Goal: Information Seeking & Learning: Learn about a topic

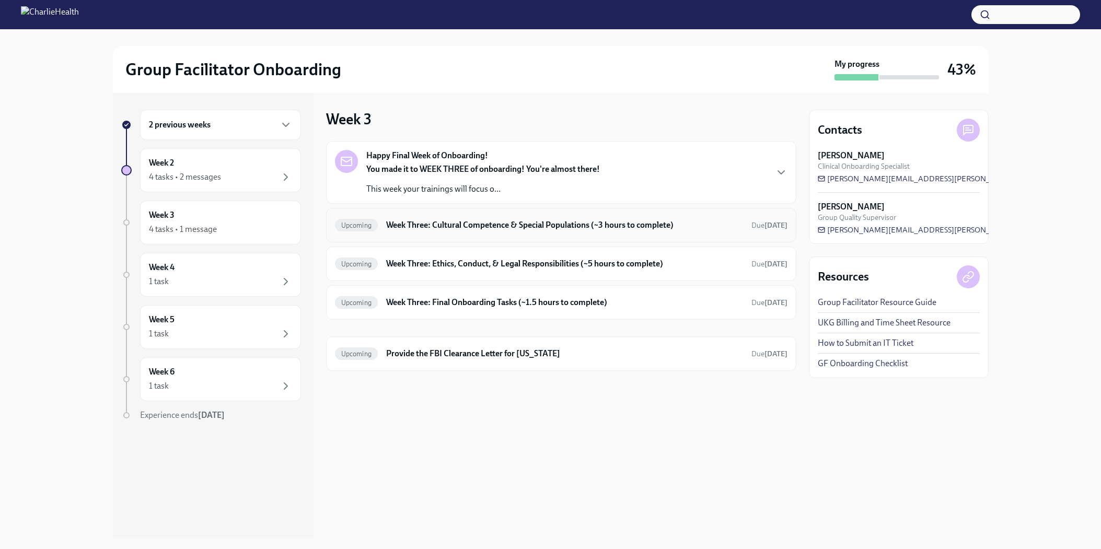
click at [435, 235] on div "Upcoming Week Three: Cultural Competence & Special Populations (~3 hours to com…" at bounding box center [561, 225] width 470 height 34
click at [438, 226] on h6 "Week Three: Cultural Competence & Special Populations (~3 hours to complete)" at bounding box center [564, 224] width 356 height 11
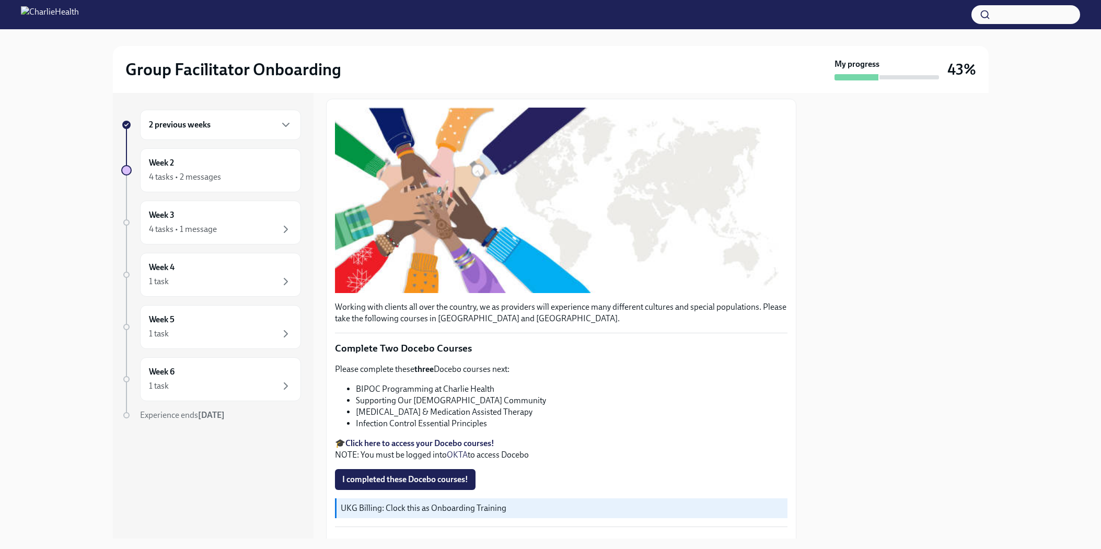
scroll to position [148, 0]
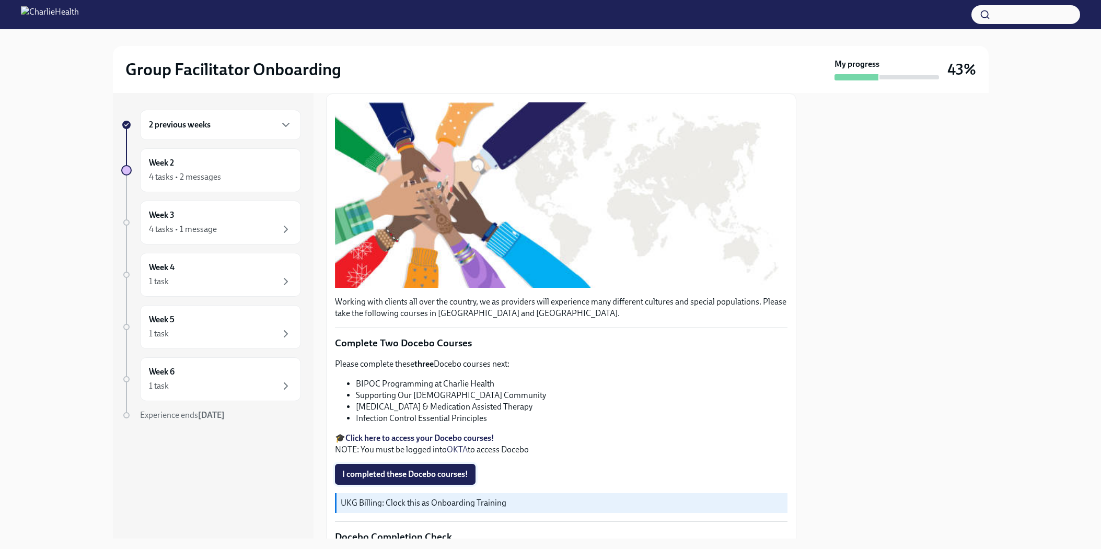
click at [446, 467] on button "I completed these Docebo courses!" at bounding box center [405, 474] width 141 height 21
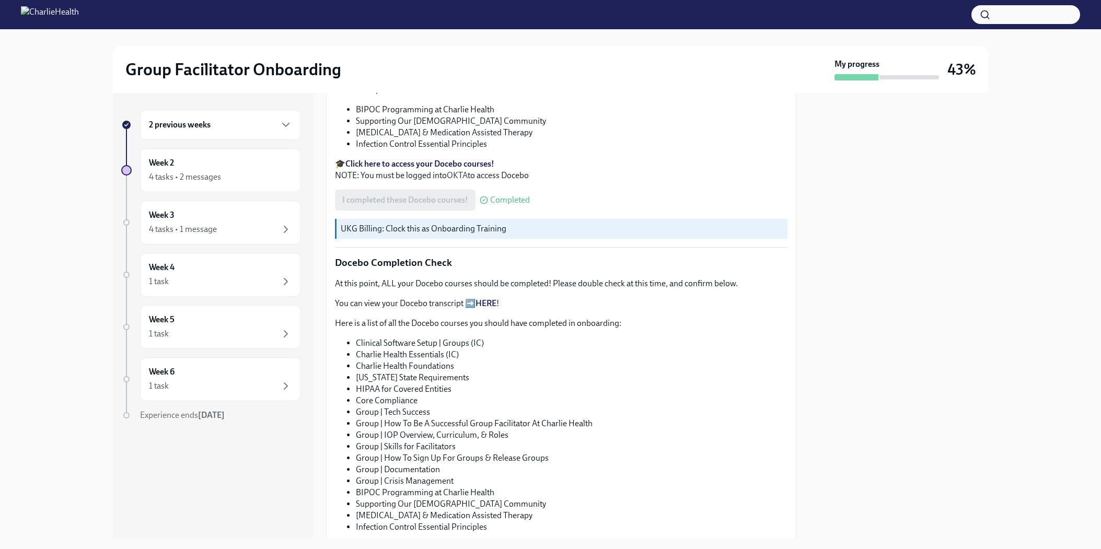
scroll to position [420, 0]
click at [403, 166] on strong "Click here to access your Docebo courses!" at bounding box center [419, 166] width 149 height 10
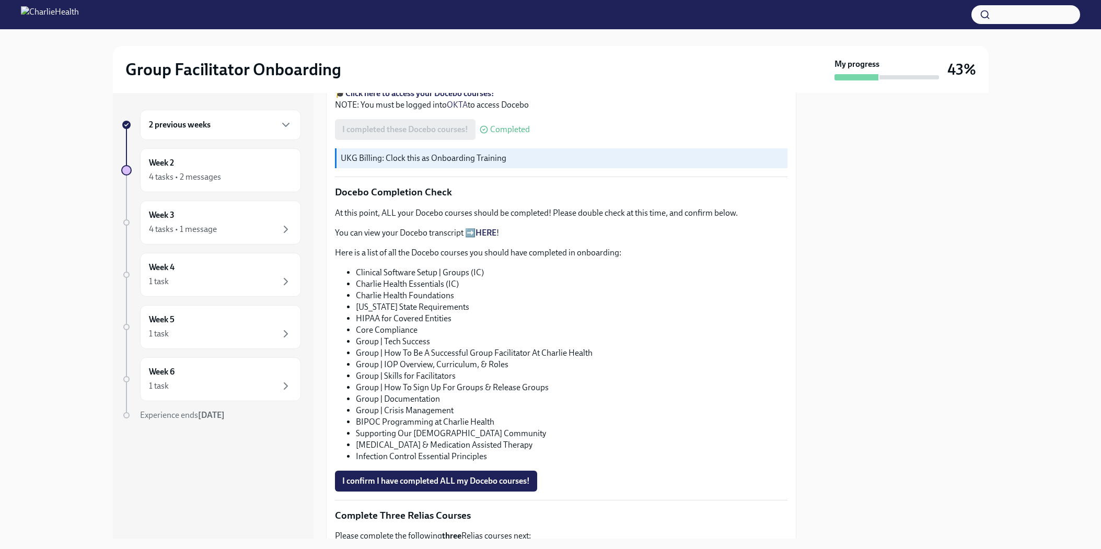
scroll to position [494, 0]
click at [424, 483] on span "I confirm I have completed ALL my Docebo courses!" at bounding box center [436, 480] width 188 height 10
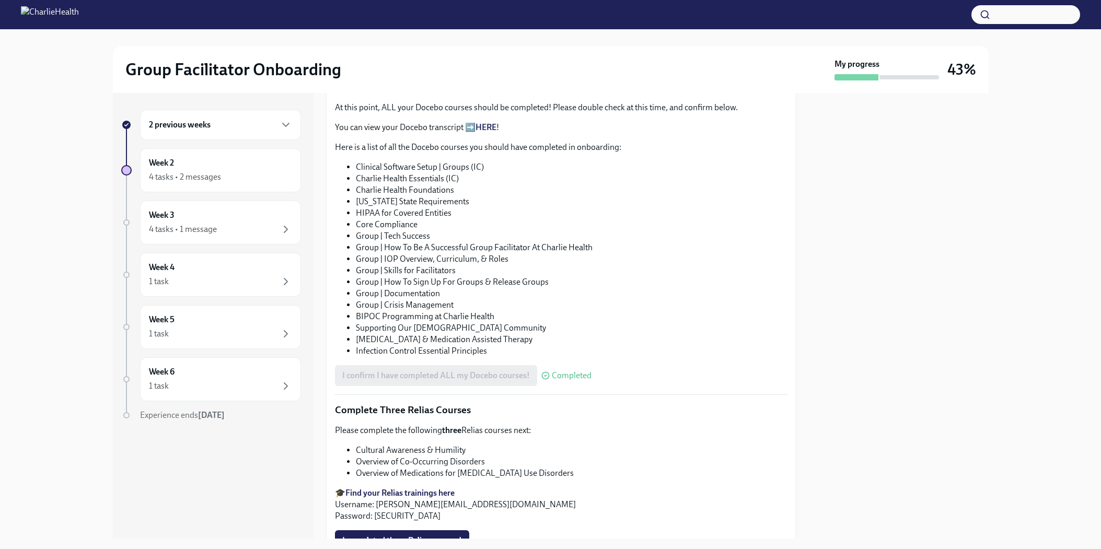
scroll to position [690, 0]
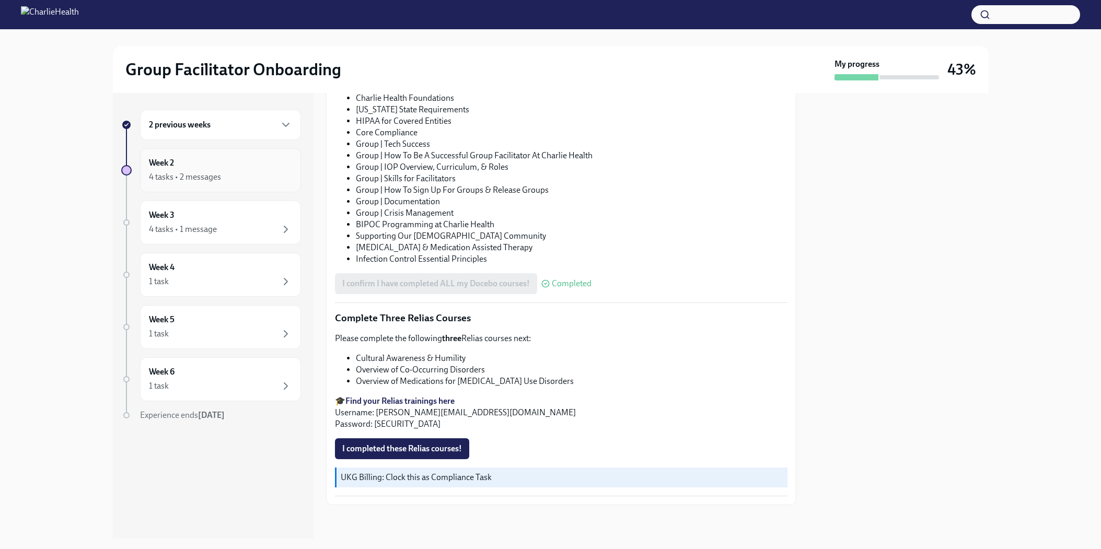
click at [234, 177] on div "4 tasks • 2 messages" at bounding box center [220, 177] width 143 height 13
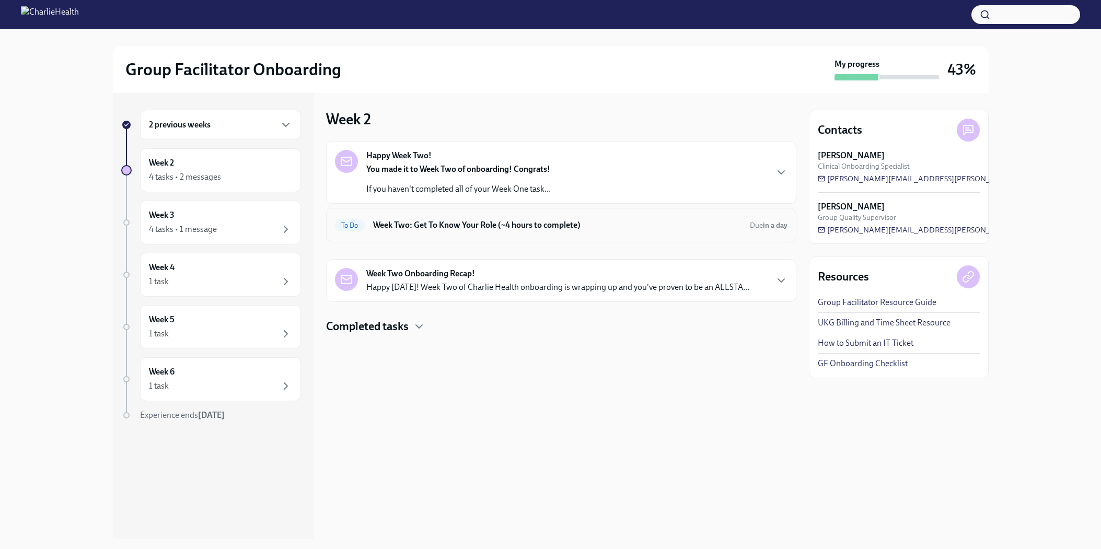
click at [608, 230] on h6 "Week Two: Get To Know Your Role (~4 hours to complete)" at bounding box center [557, 224] width 368 height 11
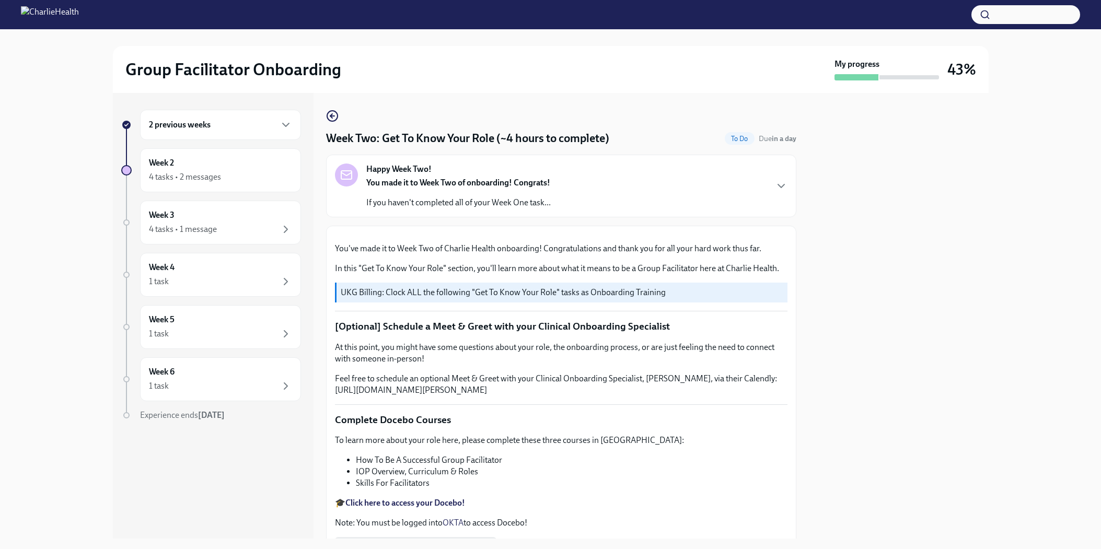
click at [566, 176] on div "Happy Week Two! You made it to Week Two of onboarding! Congrats! If you haven't…" at bounding box center [561, 186] width 452 height 45
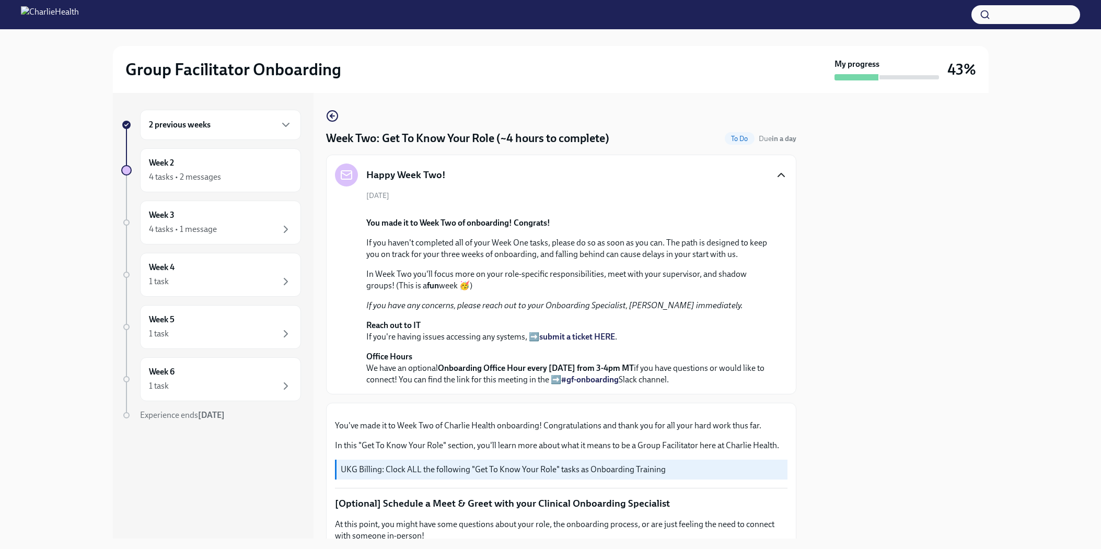
click at [778, 172] on icon "button" at bounding box center [781, 175] width 13 height 13
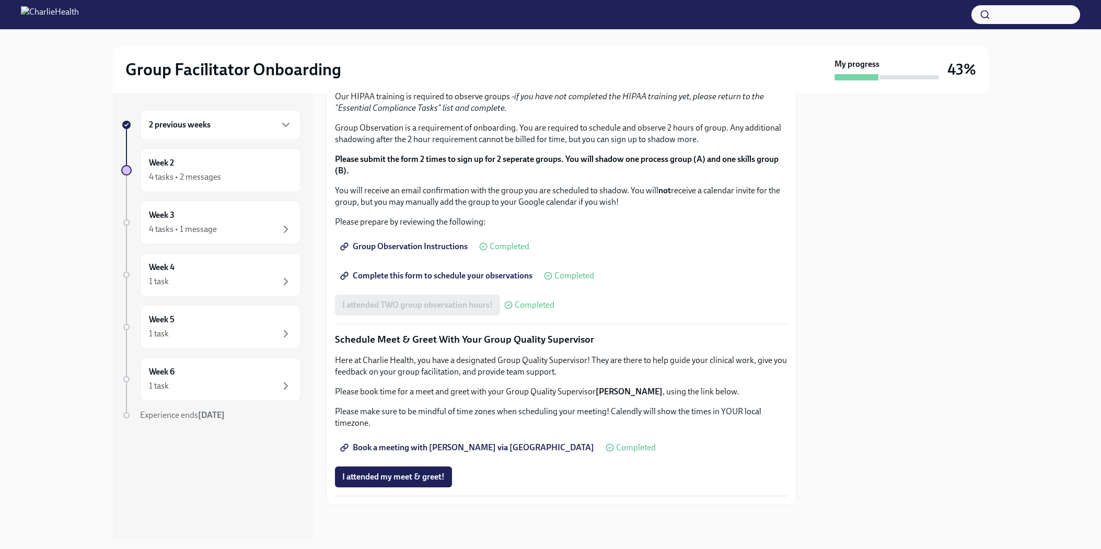
scroll to position [845, 0]
click at [200, 332] on div "1 task" at bounding box center [220, 334] width 143 height 13
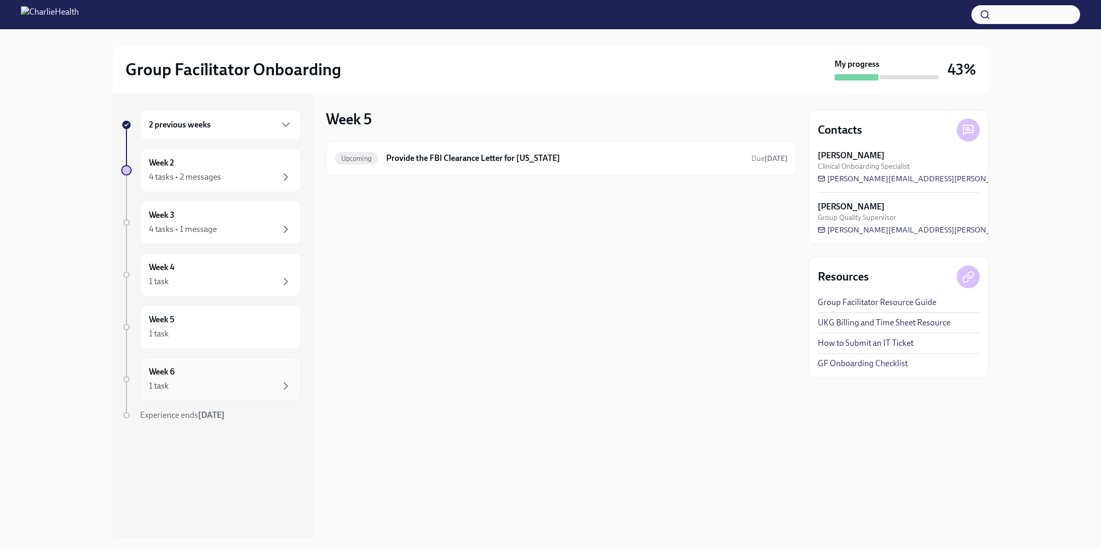
click at [205, 370] on div "Week 6 1 task" at bounding box center [220, 379] width 143 height 26
click at [235, 385] on div "1 task" at bounding box center [220, 386] width 143 height 13
click at [219, 262] on div "Week 4 1 task" at bounding box center [220, 275] width 143 height 26
click at [238, 230] on div "4 tasks • 1 message" at bounding box center [220, 229] width 143 height 13
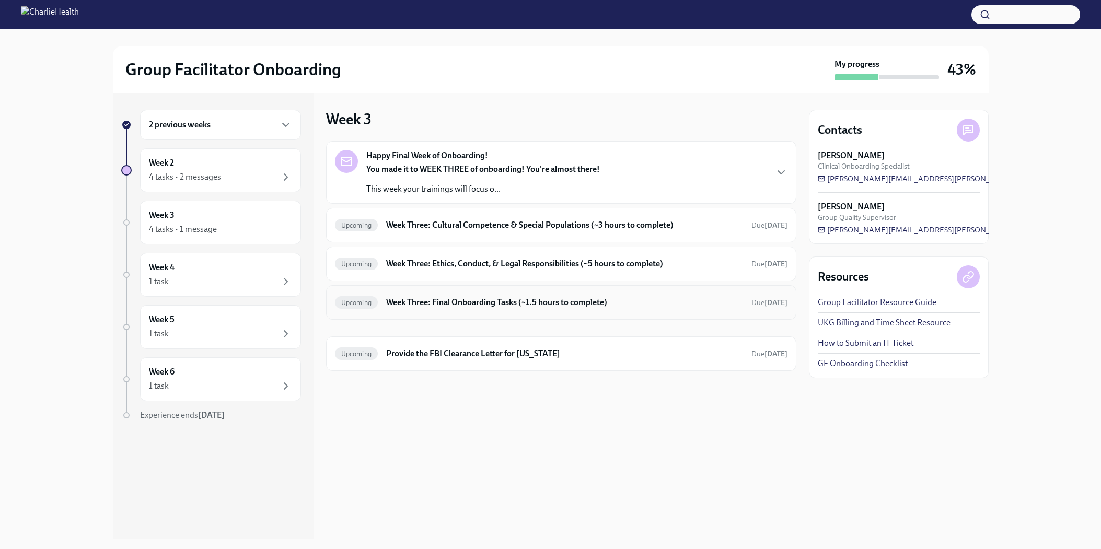
click at [455, 293] on div "Upcoming Week Three: Final Onboarding Tasks (~1.5 hours to complete) Due [DATE]" at bounding box center [561, 302] width 470 height 34
click at [473, 311] on div "Upcoming Week Three: Final Onboarding Tasks (~1.5 hours to complete) Due [DATE]" at bounding box center [561, 302] width 470 height 34
click at [560, 296] on div "Upcoming Week Three: Final Onboarding Tasks (~1.5 hours to complete) Due [DATE]" at bounding box center [561, 302] width 452 height 17
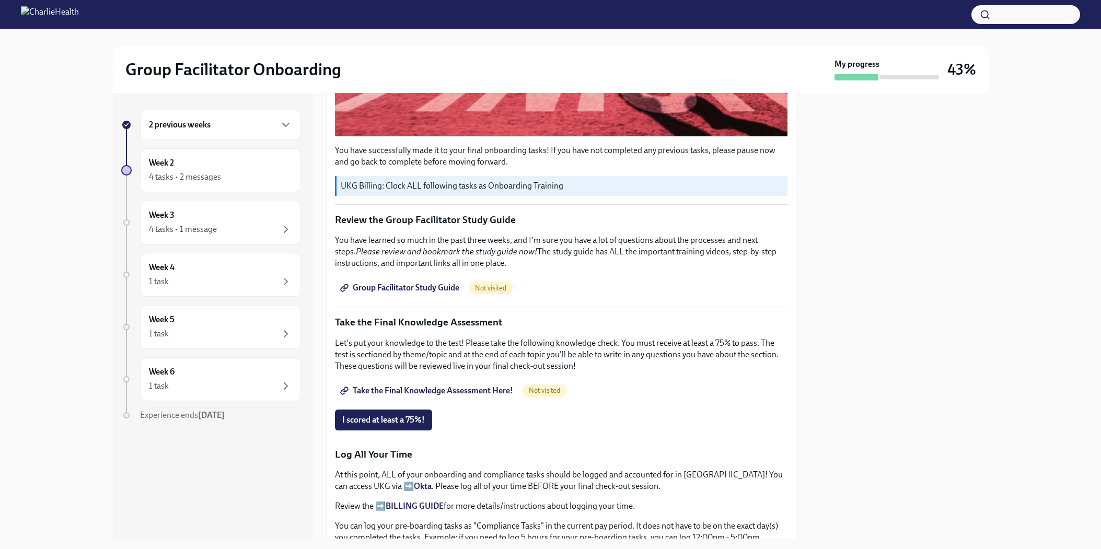
scroll to position [399, 0]
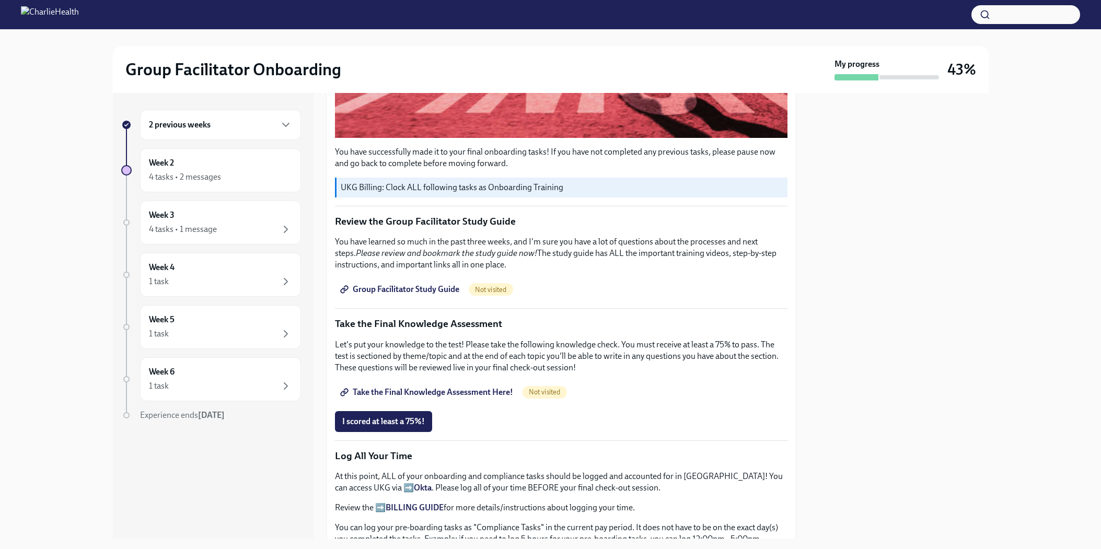
click at [404, 285] on span "Group Facilitator Study Guide" at bounding box center [400, 289] width 117 height 10
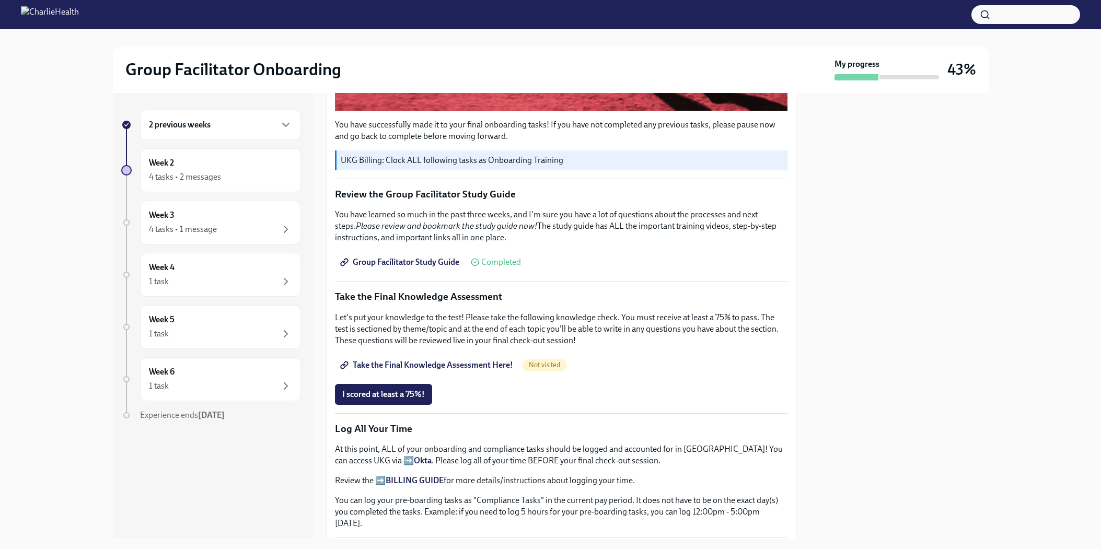
click at [418, 263] on span "Group Facilitator Study Guide" at bounding box center [400, 262] width 117 height 10
